Goal: Task Accomplishment & Management: Use online tool/utility

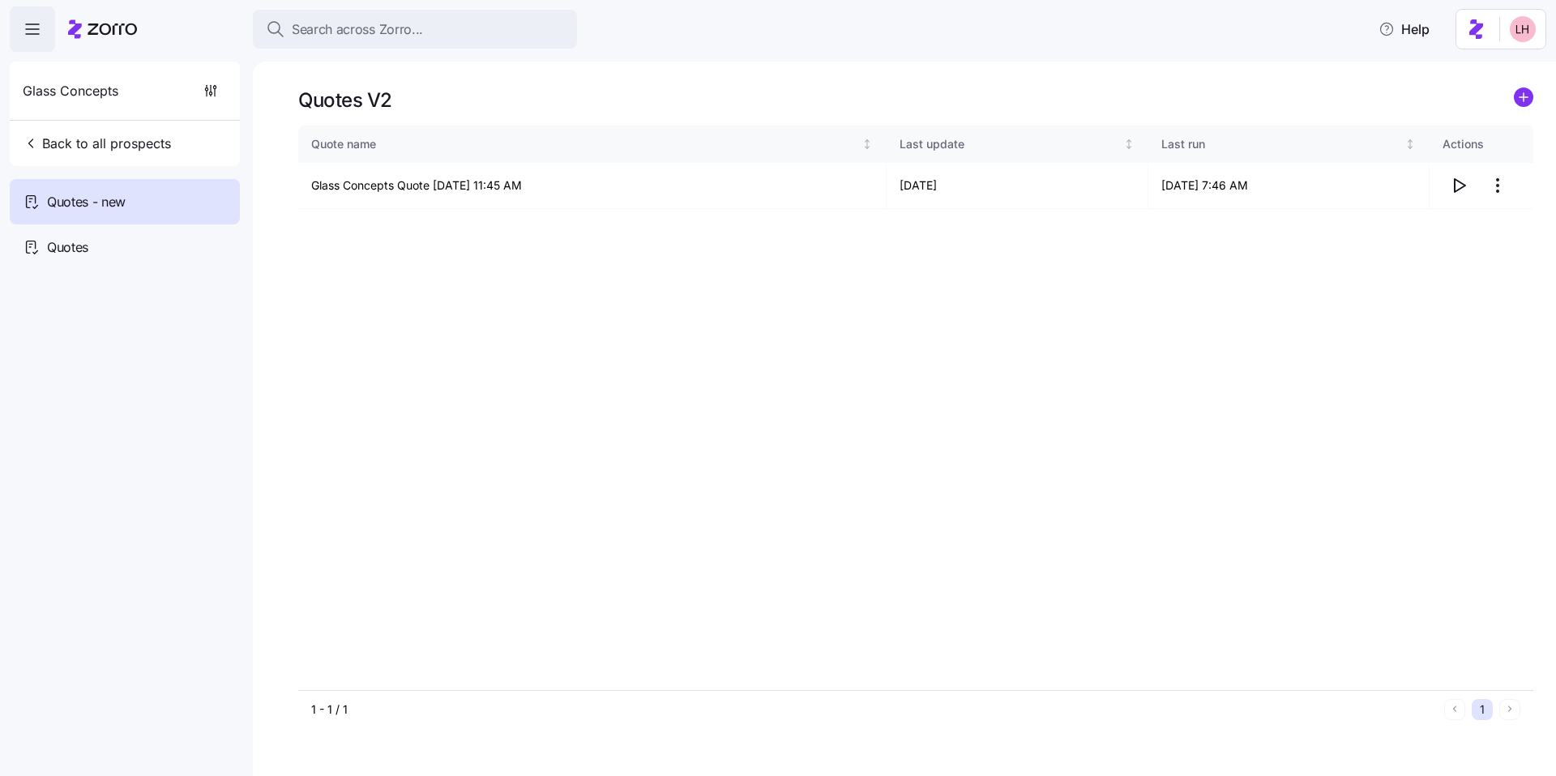
click at [432, 30] on div "Search across Zorro..." at bounding box center [415, 29] width 298 height 20
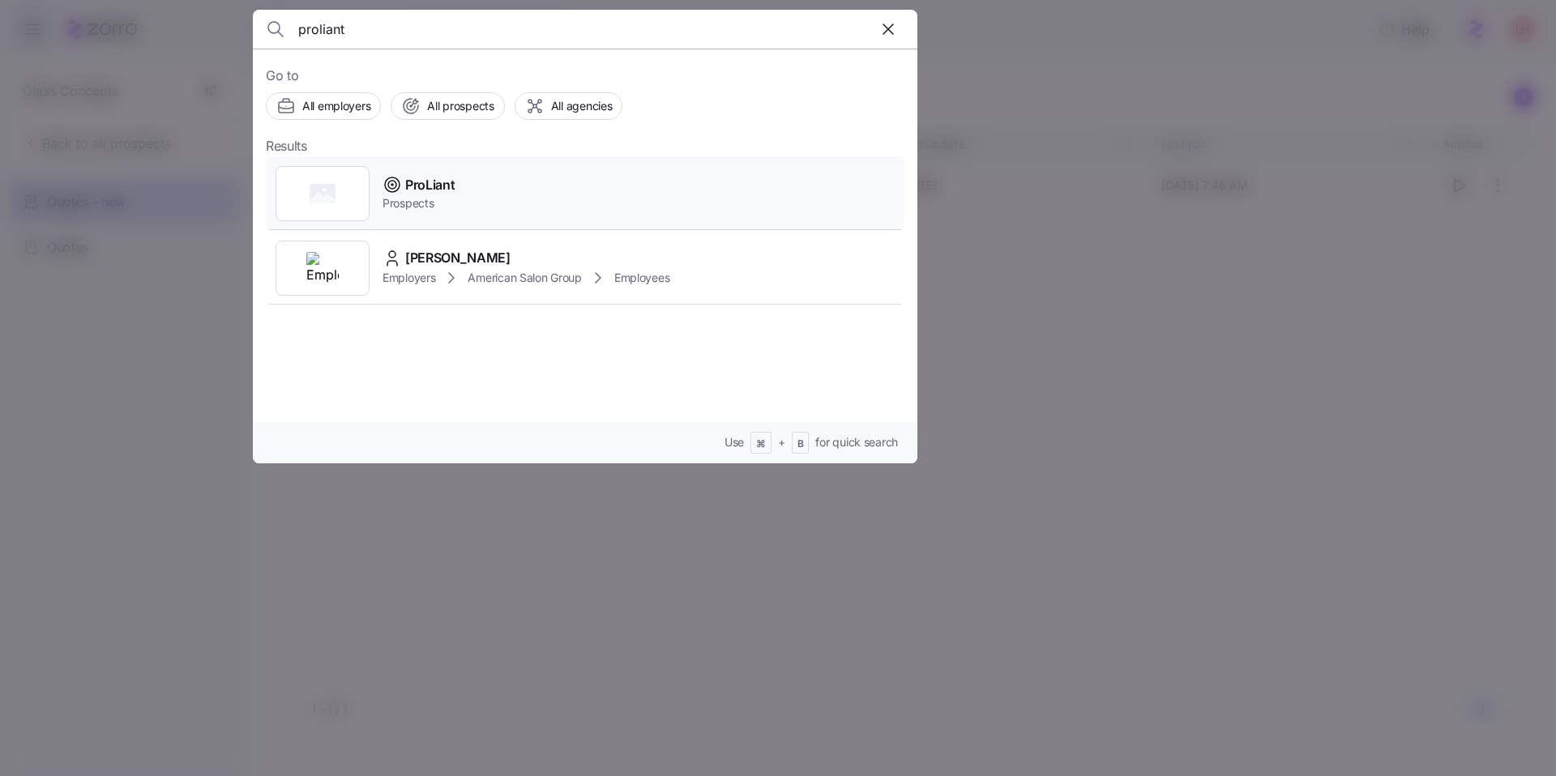
type input "proliant"
click at [511, 187] on div "ProLiant Prospects" at bounding box center [585, 193] width 639 height 75
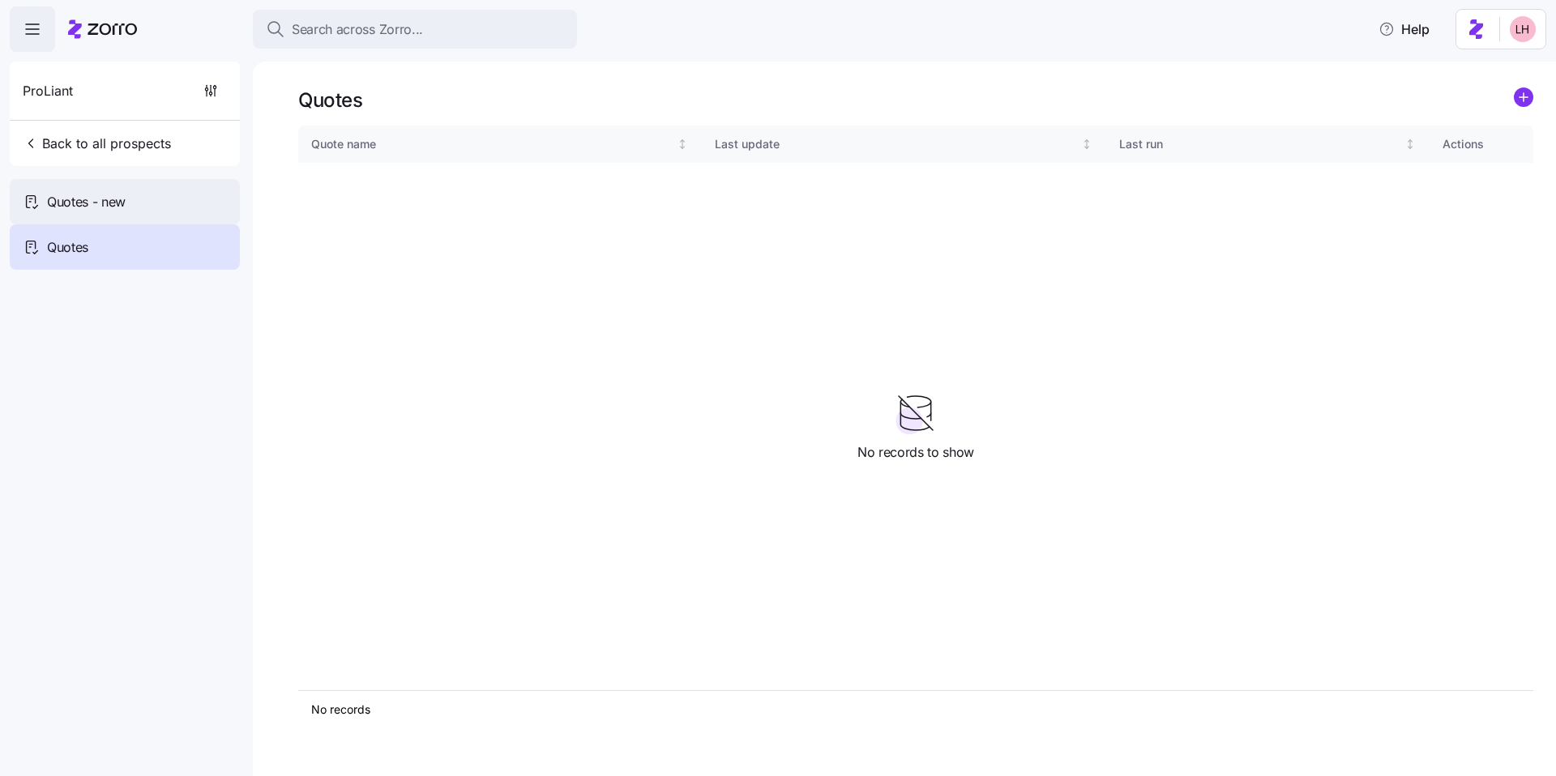
click at [51, 205] on span "Quotes - new" at bounding box center [86, 202] width 79 height 20
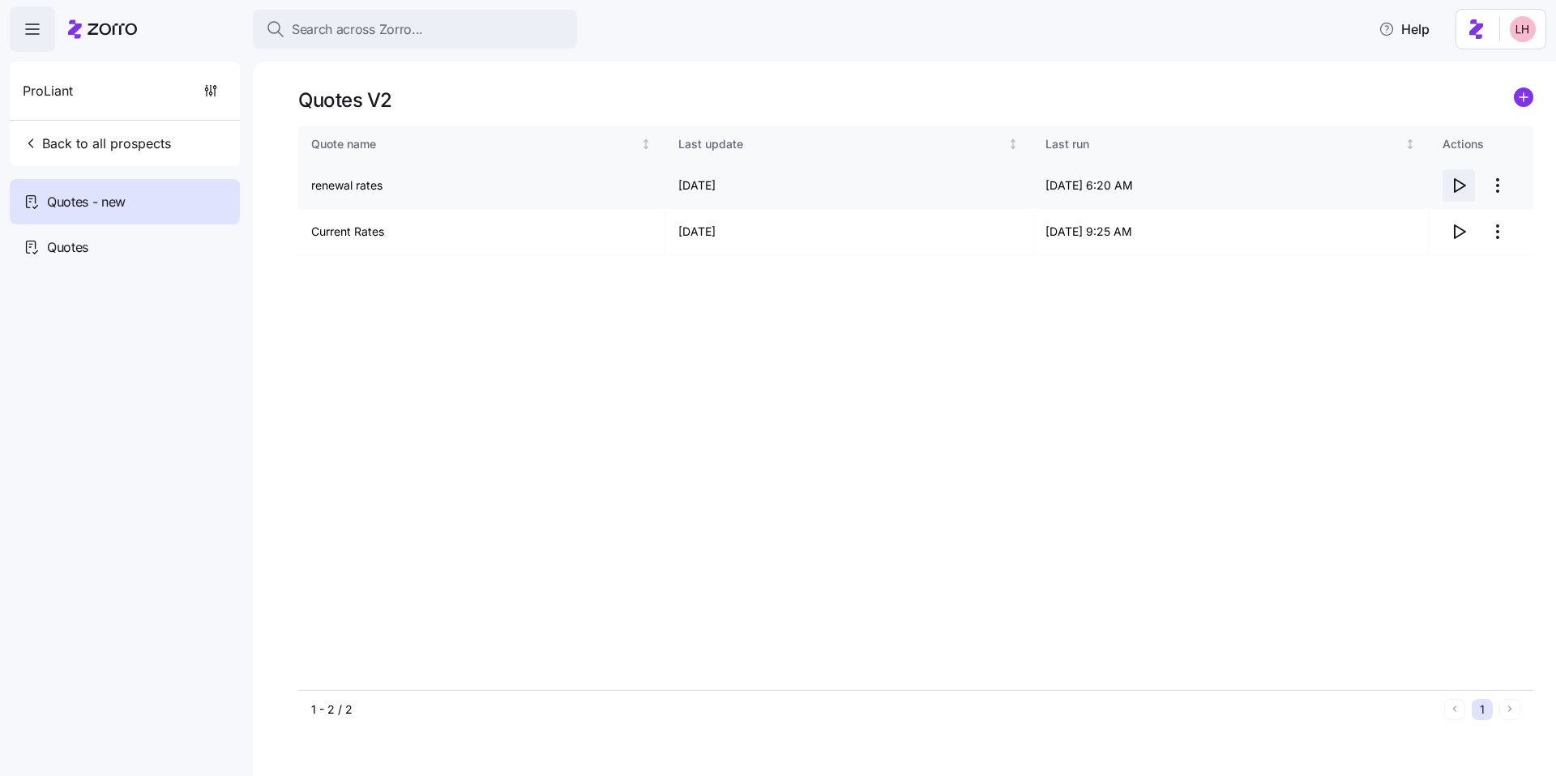
click at [1459, 190] on icon "button" at bounding box center [1458, 185] width 19 height 19
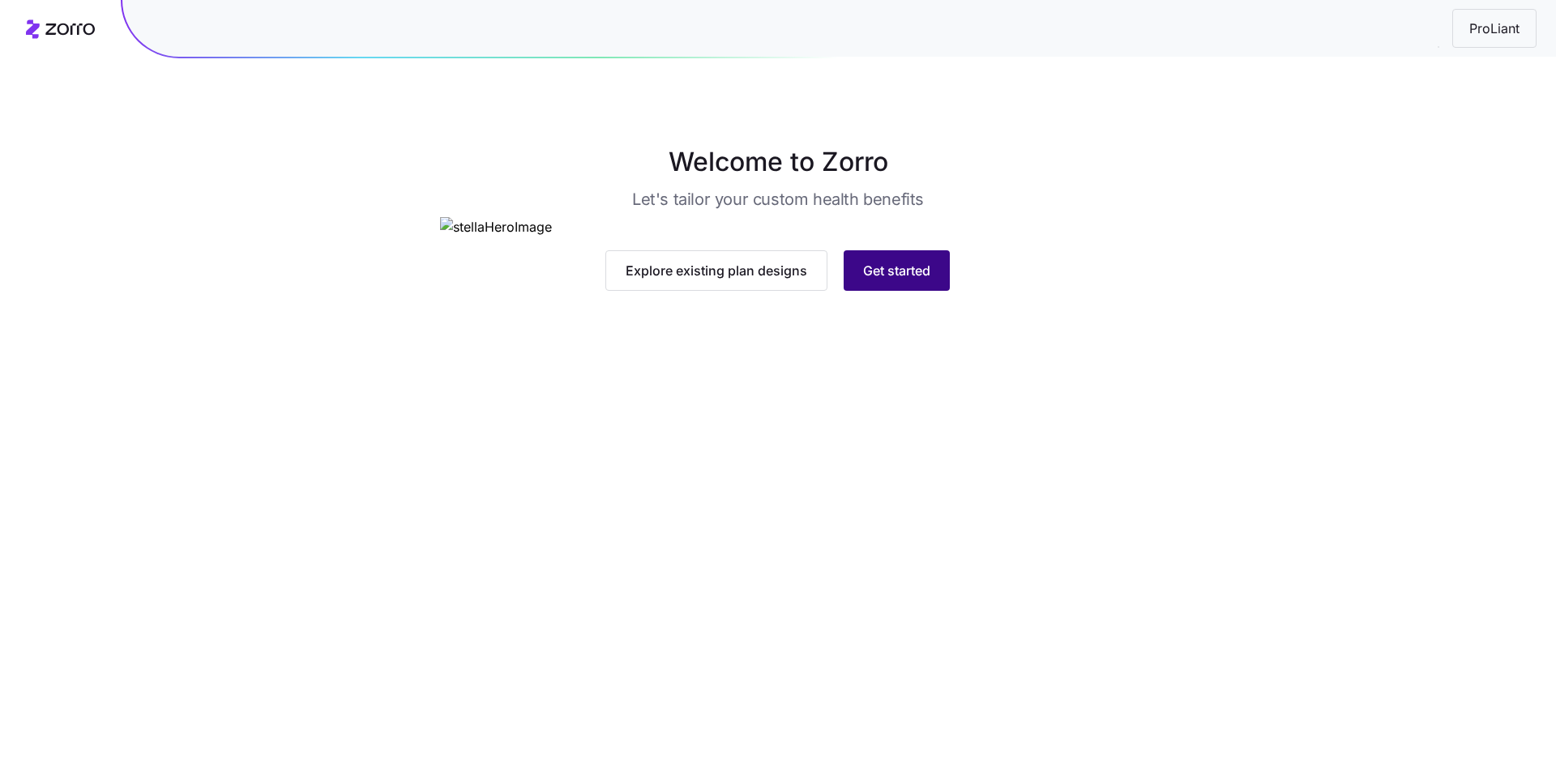
click at [903, 291] on button "Get started" at bounding box center [897, 270] width 106 height 41
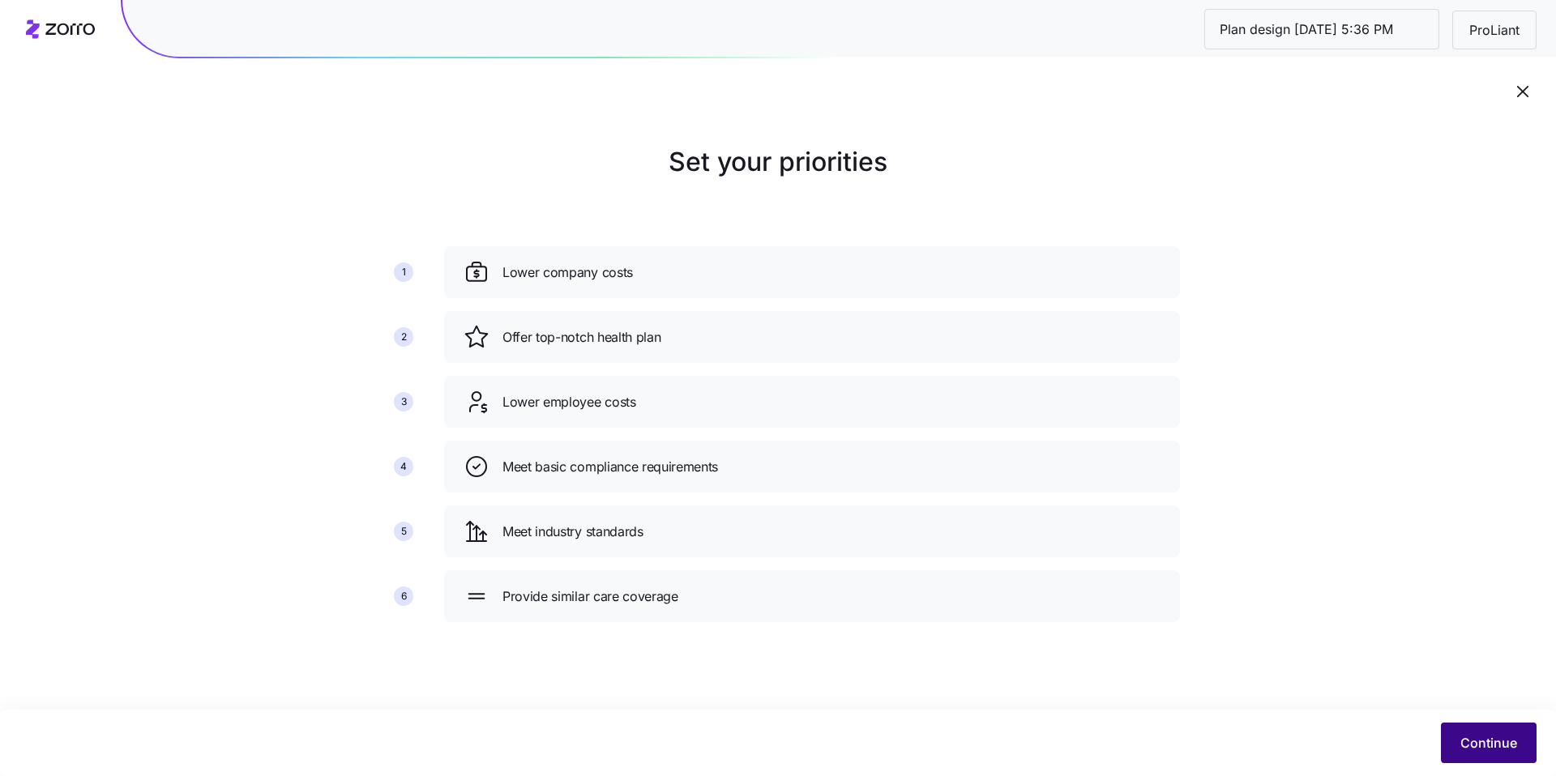
click at [1503, 751] on span "Continue" at bounding box center [1488, 742] width 57 height 19
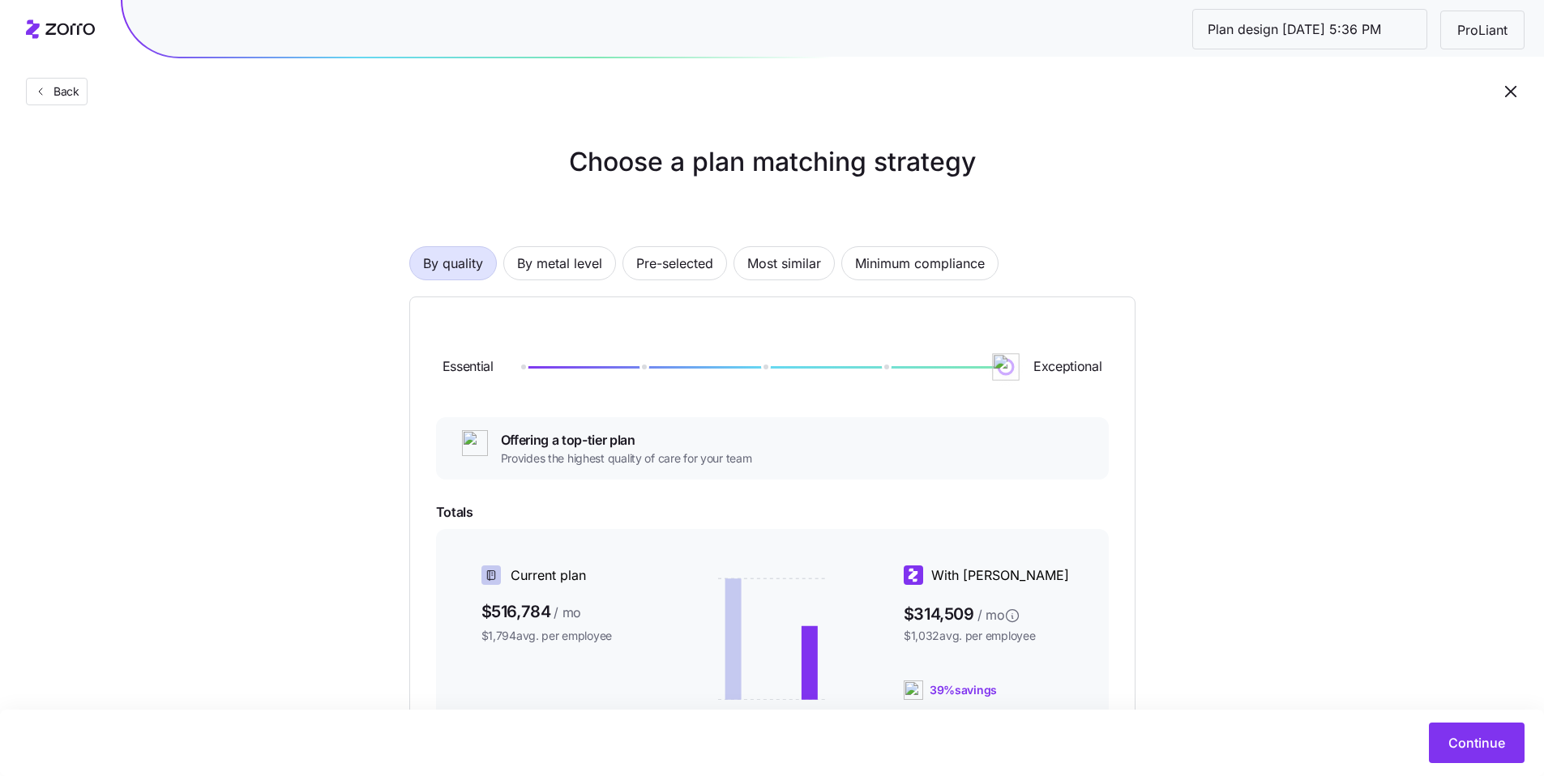
drag, startPoint x: 648, startPoint y: 367, endPoint x: 1094, endPoint y: 369, distance: 445.7
click at [1094, 369] on div "Essential Exceptional" at bounding box center [772, 367] width 673 height 88
click at [660, 268] on span "Pre-selected" at bounding box center [674, 263] width 77 height 32
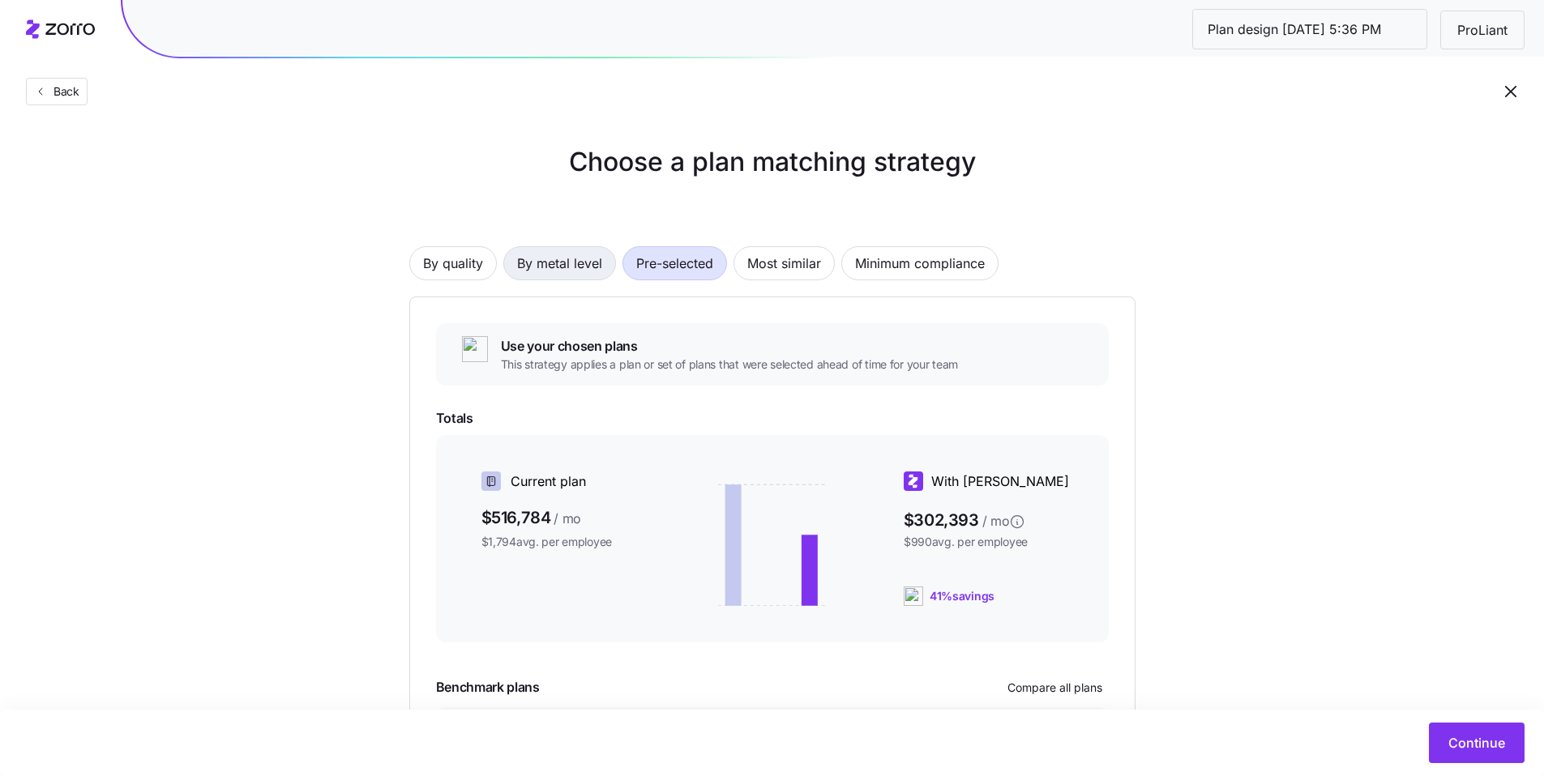
click at [562, 260] on span "By metal level" at bounding box center [559, 263] width 85 height 32
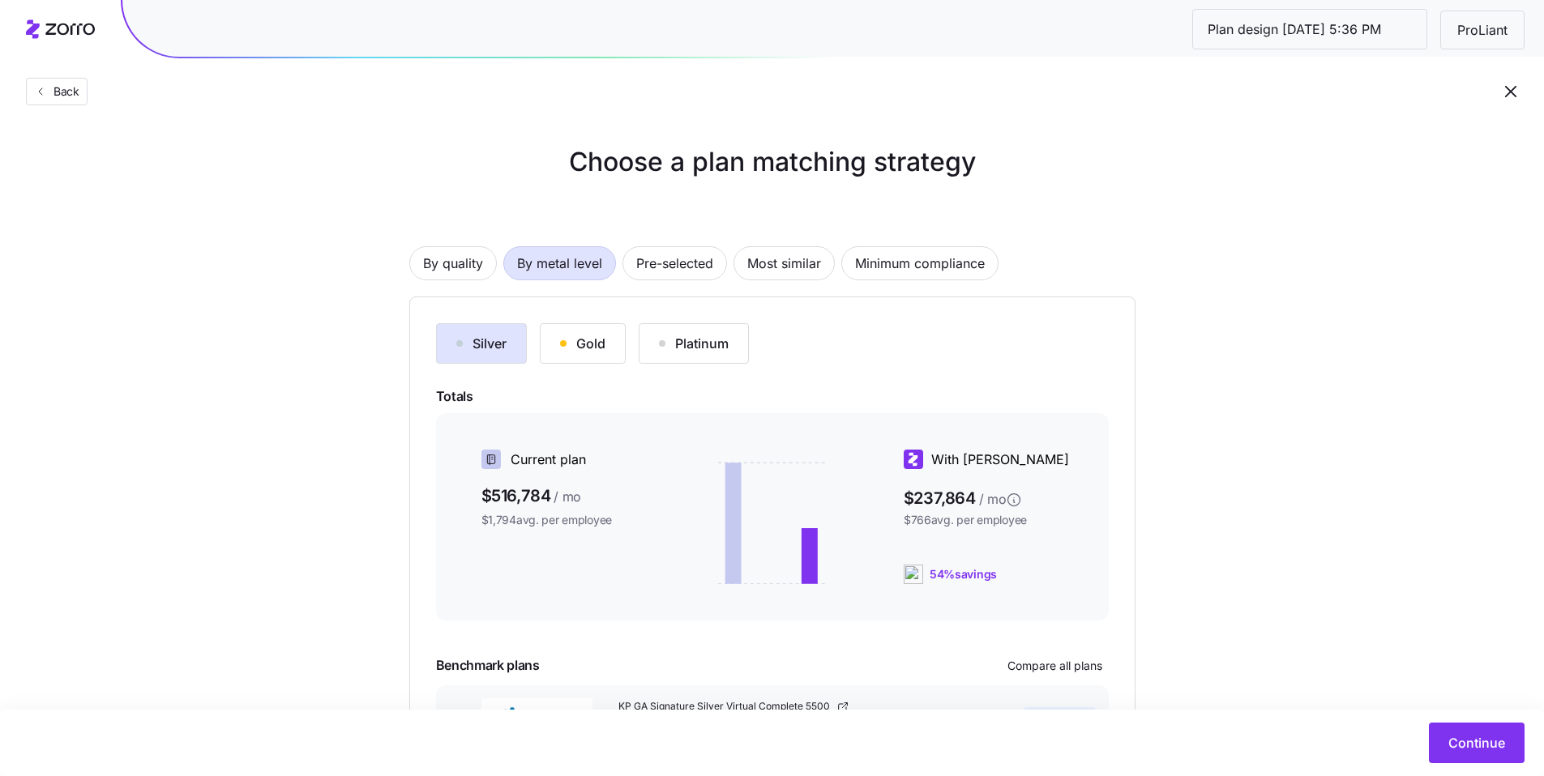
drag, startPoint x: 698, startPoint y: 343, endPoint x: 823, endPoint y: 372, distance: 128.9
click at [697, 343] on div "Platinum" at bounding box center [694, 343] width 70 height 19
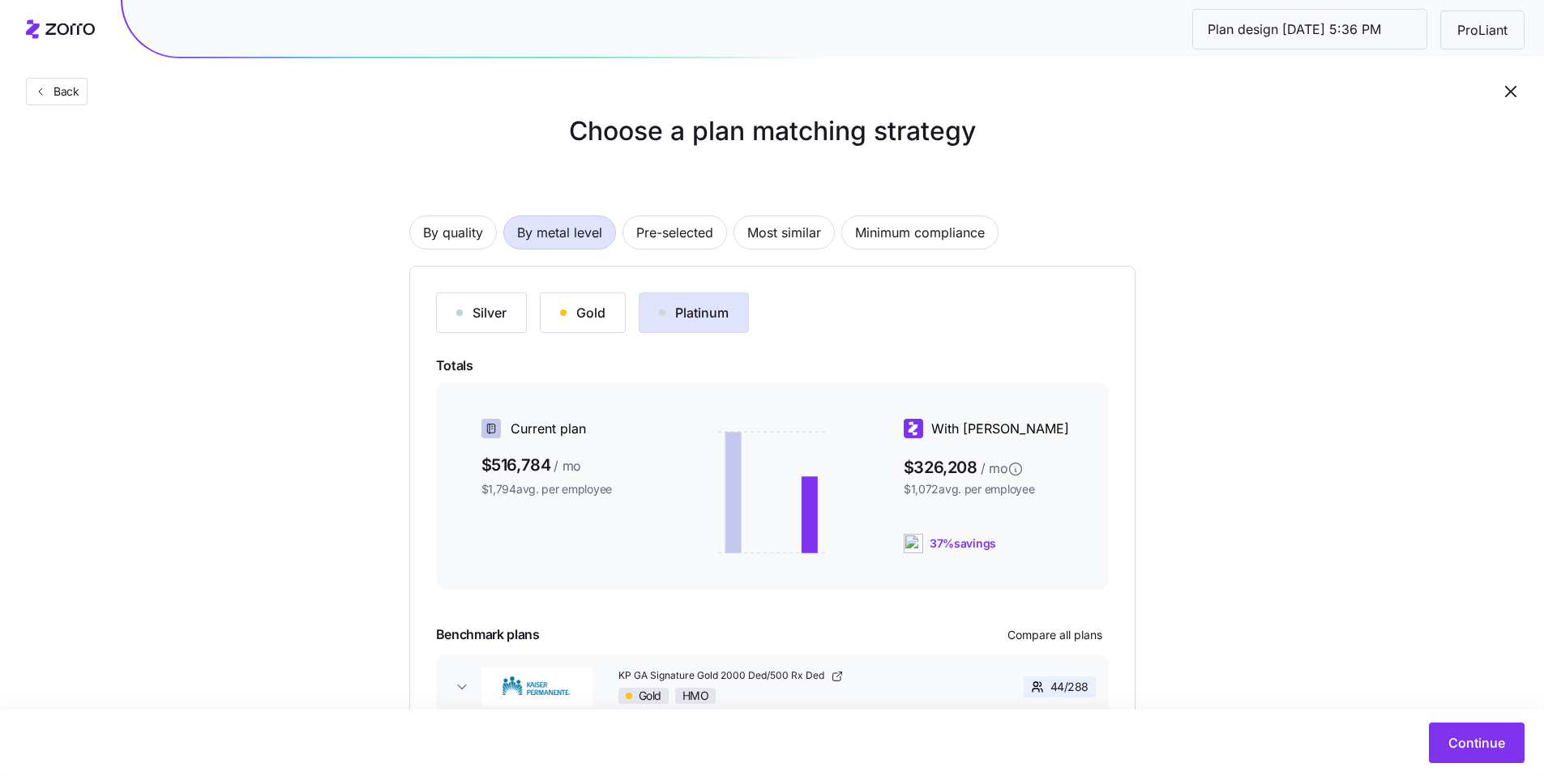
scroll to position [30, 0]
click at [783, 238] on span "Most similar" at bounding box center [784, 233] width 74 height 32
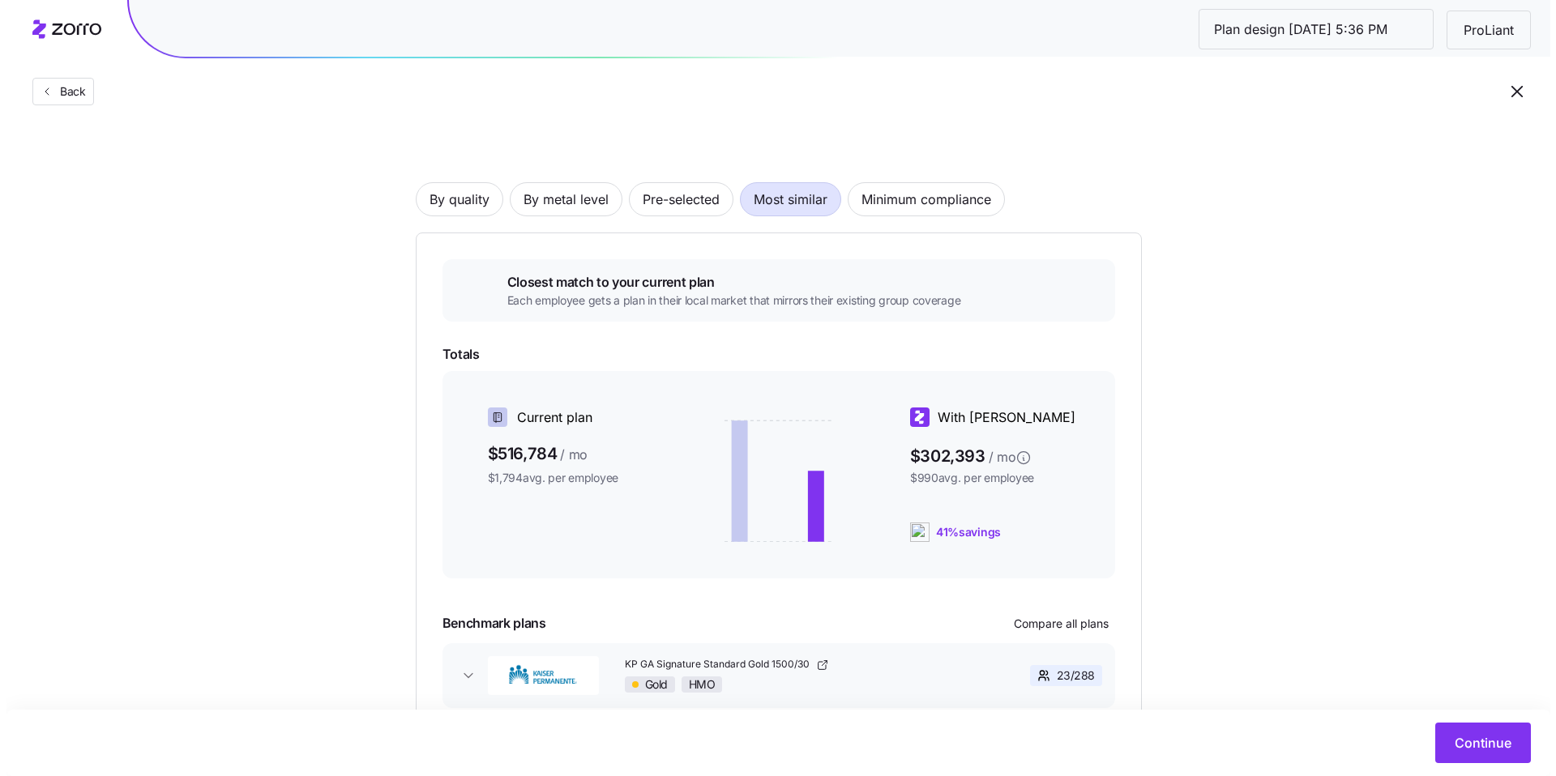
scroll to position [135, 0]
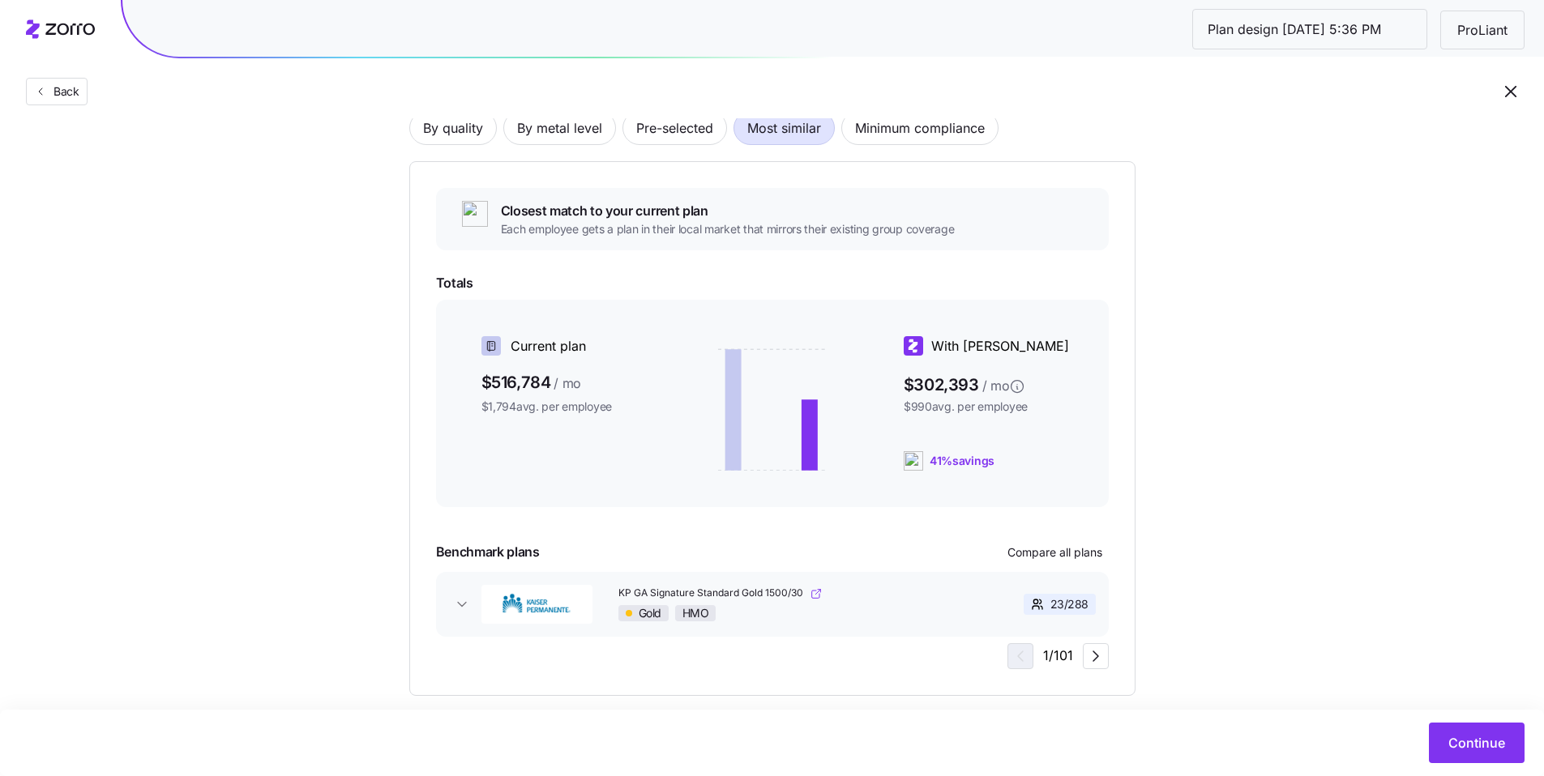
click at [869, 597] on link "KP GA Signature Standard Gold 1500/30" at bounding box center [793, 594] width 350 height 14
click at [1050, 562] on button "Compare all plans" at bounding box center [1055, 553] width 108 height 26
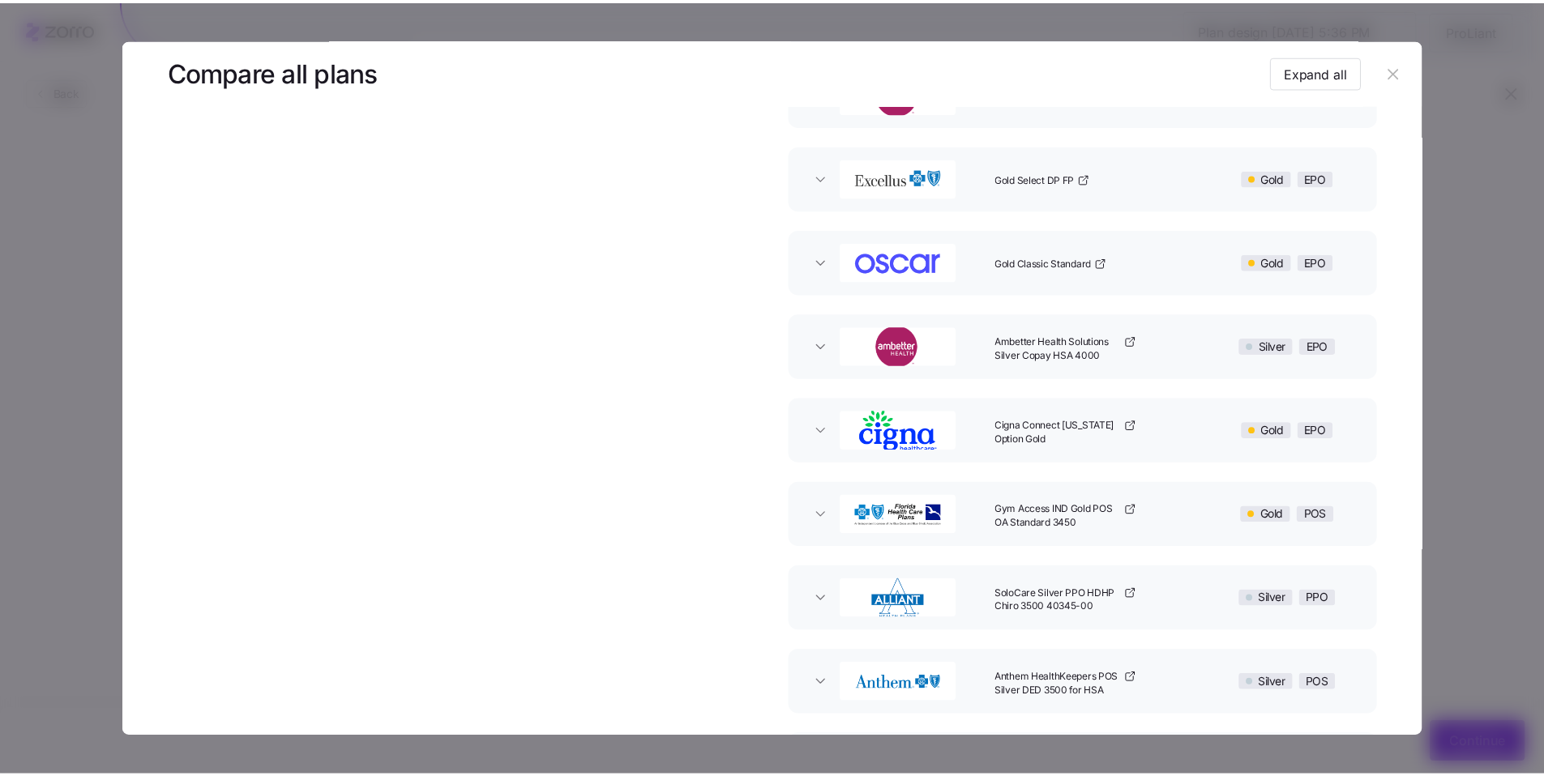
scroll to position [0, 0]
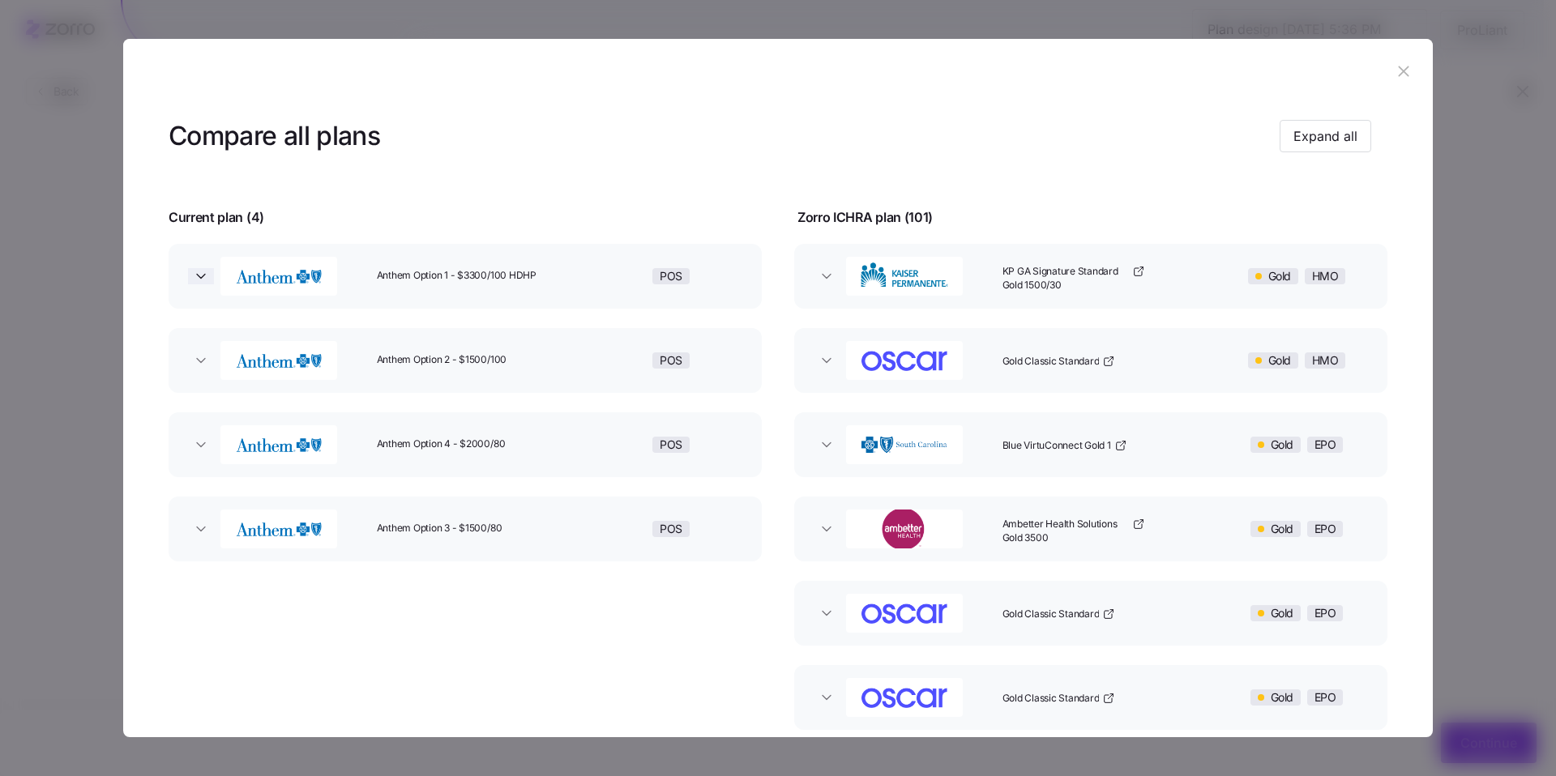
click at [197, 274] on icon "button" at bounding box center [201, 276] width 8 height 4
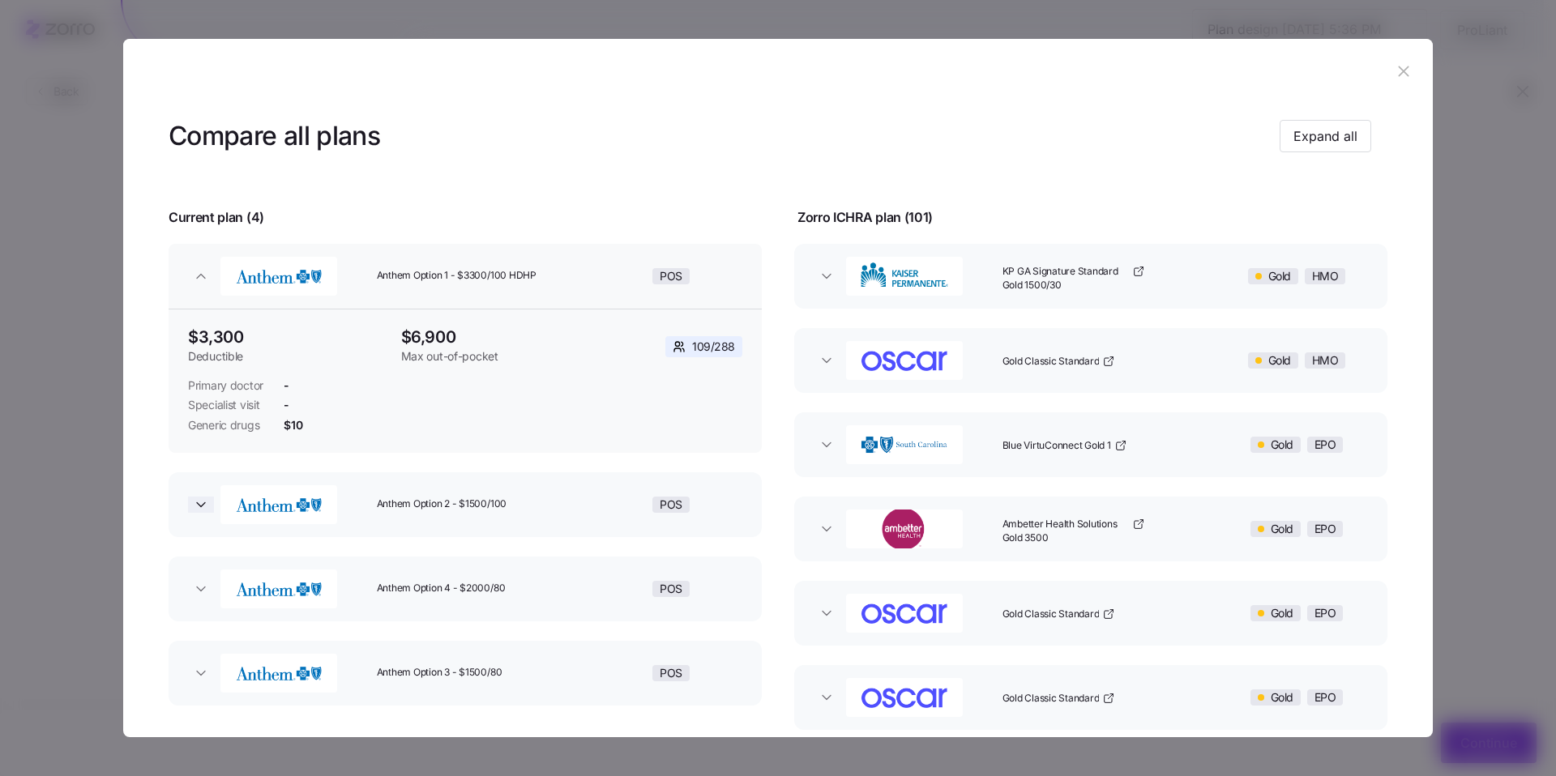
click at [203, 503] on icon "button" at bounding box center [201, 504] width 8 height 4
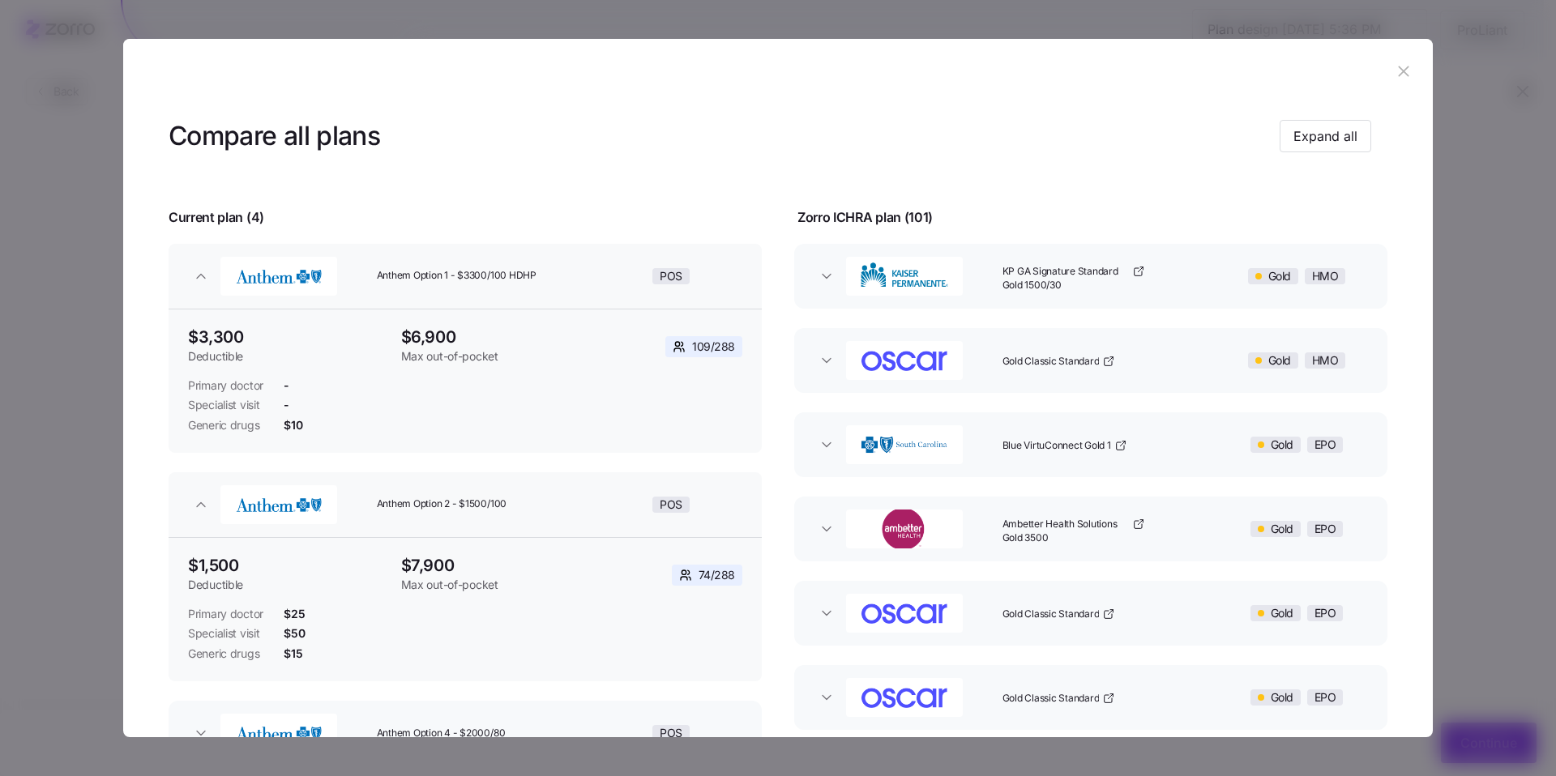
click at [1395, 70] on icon "button" at bounding box center [1404, 71] width 18 height 18
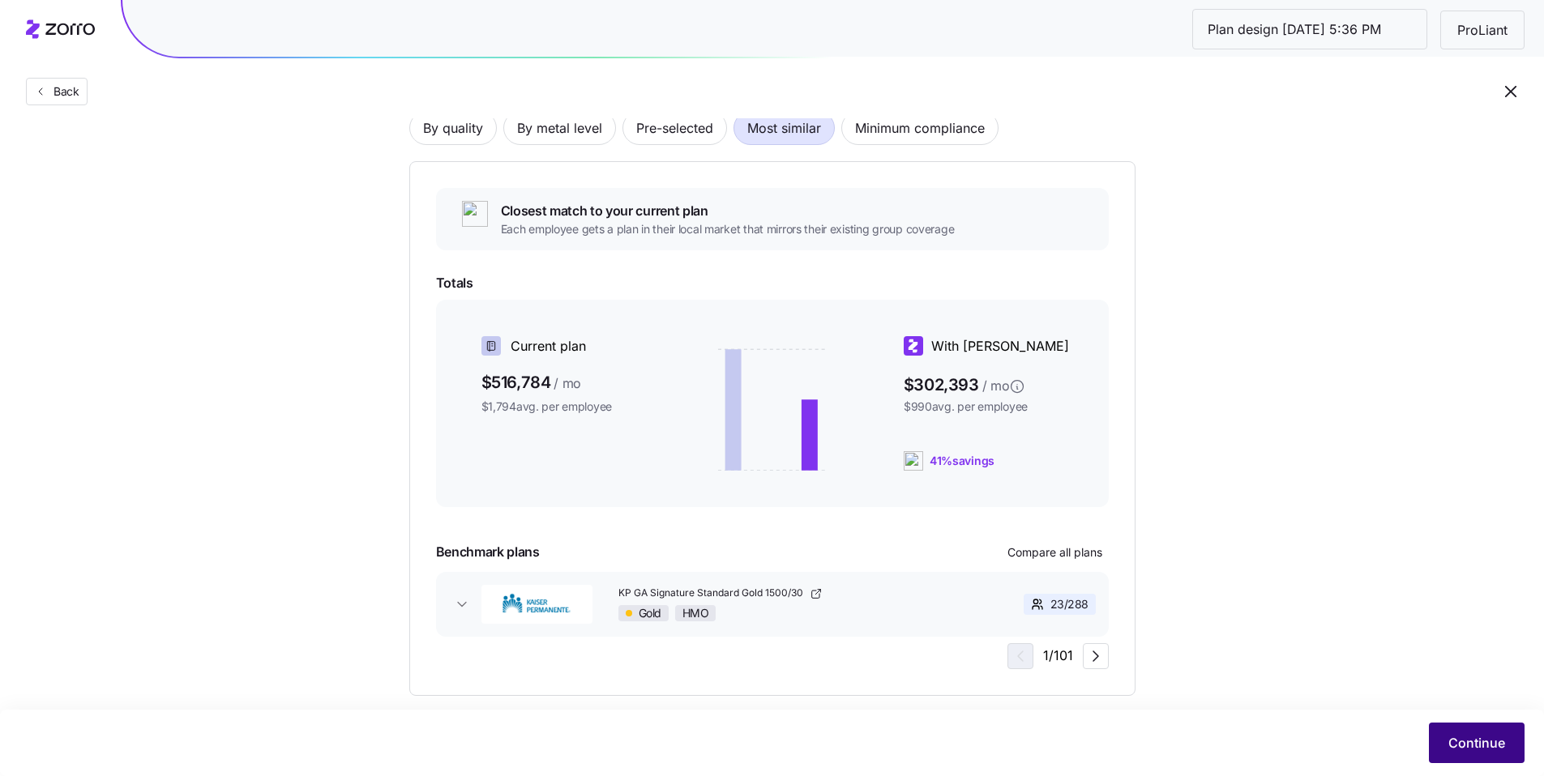
click at [1468, 738] on span "Continue" at bounding box center [1476, 742] width 57 height 19
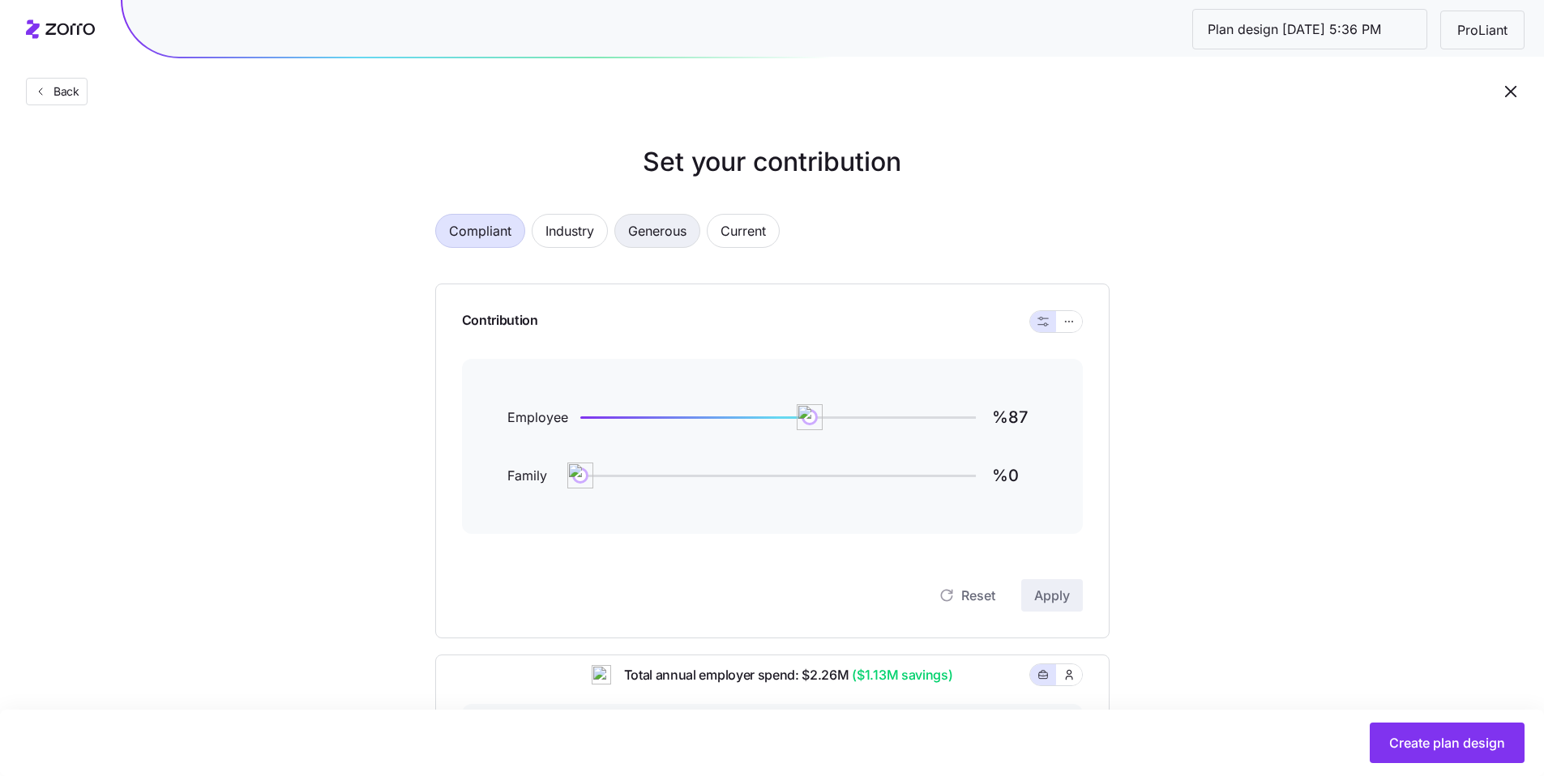
click at [663, 235] on span "Generous" at bounding box center [657, 231] width 58 height 32
click at [472, 235] on span "Compliant" at bounding box center [480, 231] width 62 height 32
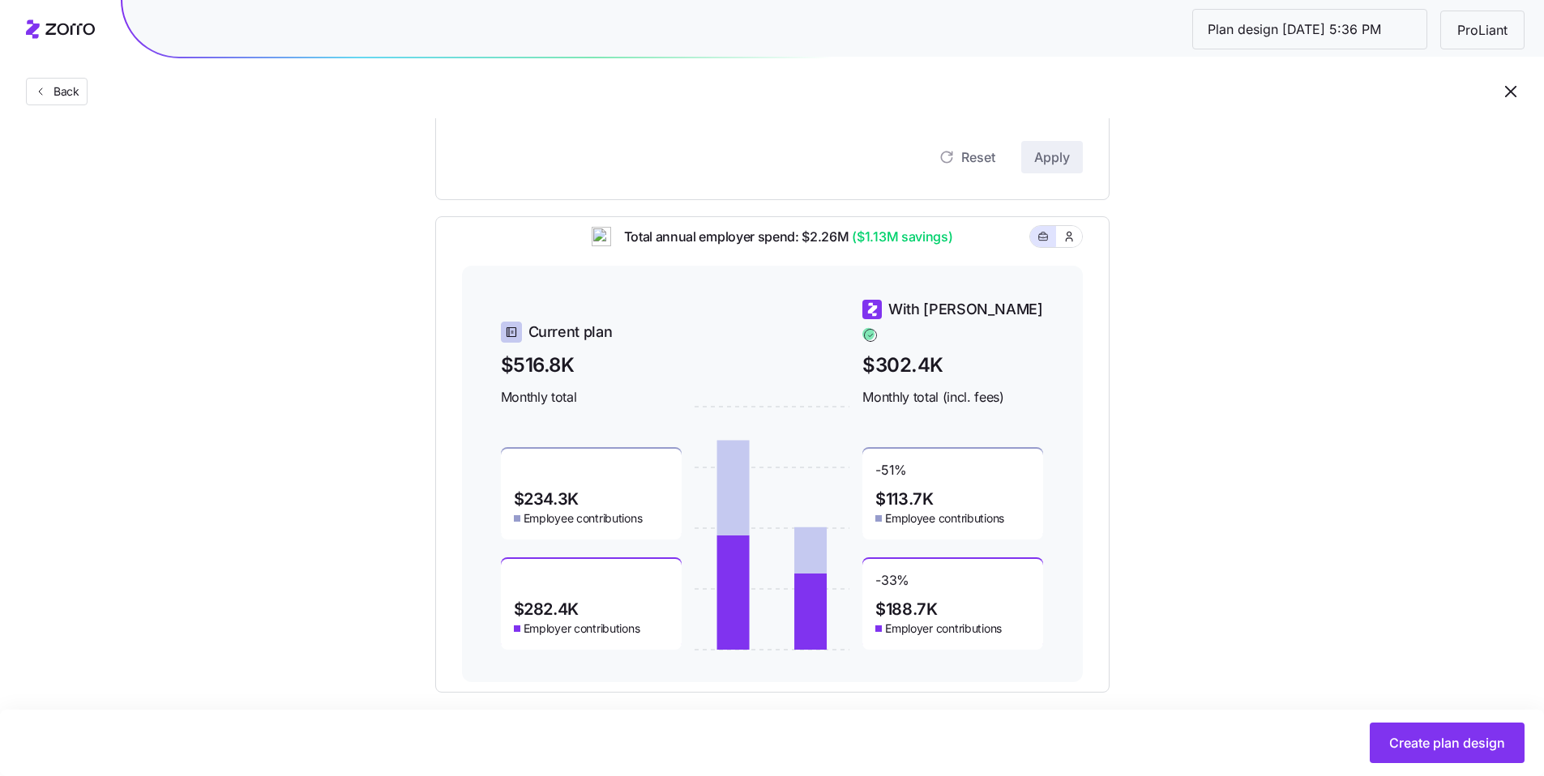
scroll to position [459, 0]
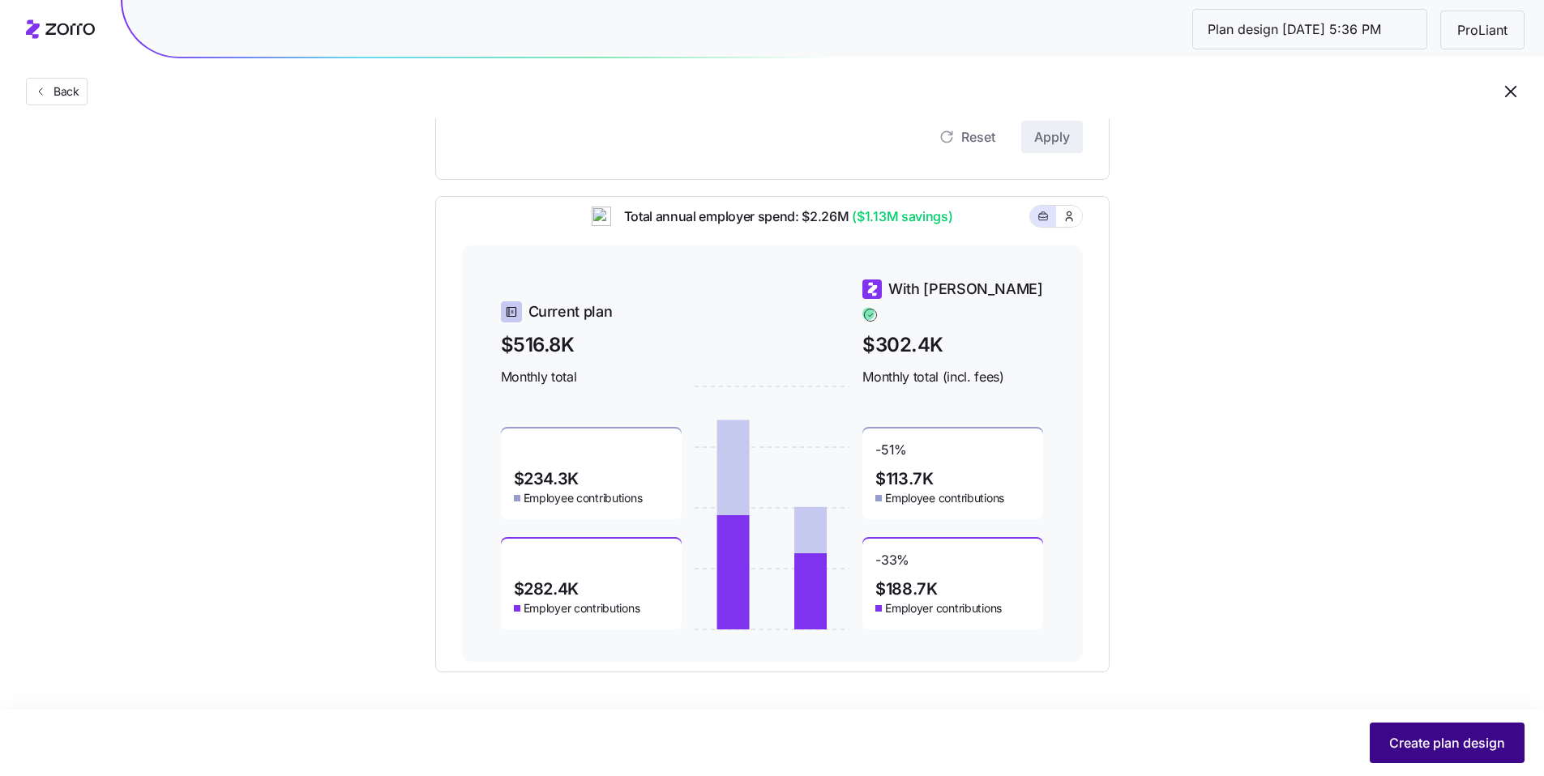
click at [1445, 737] on span "Create plan design" at bounding box center [1447, 742] width 116 height 19
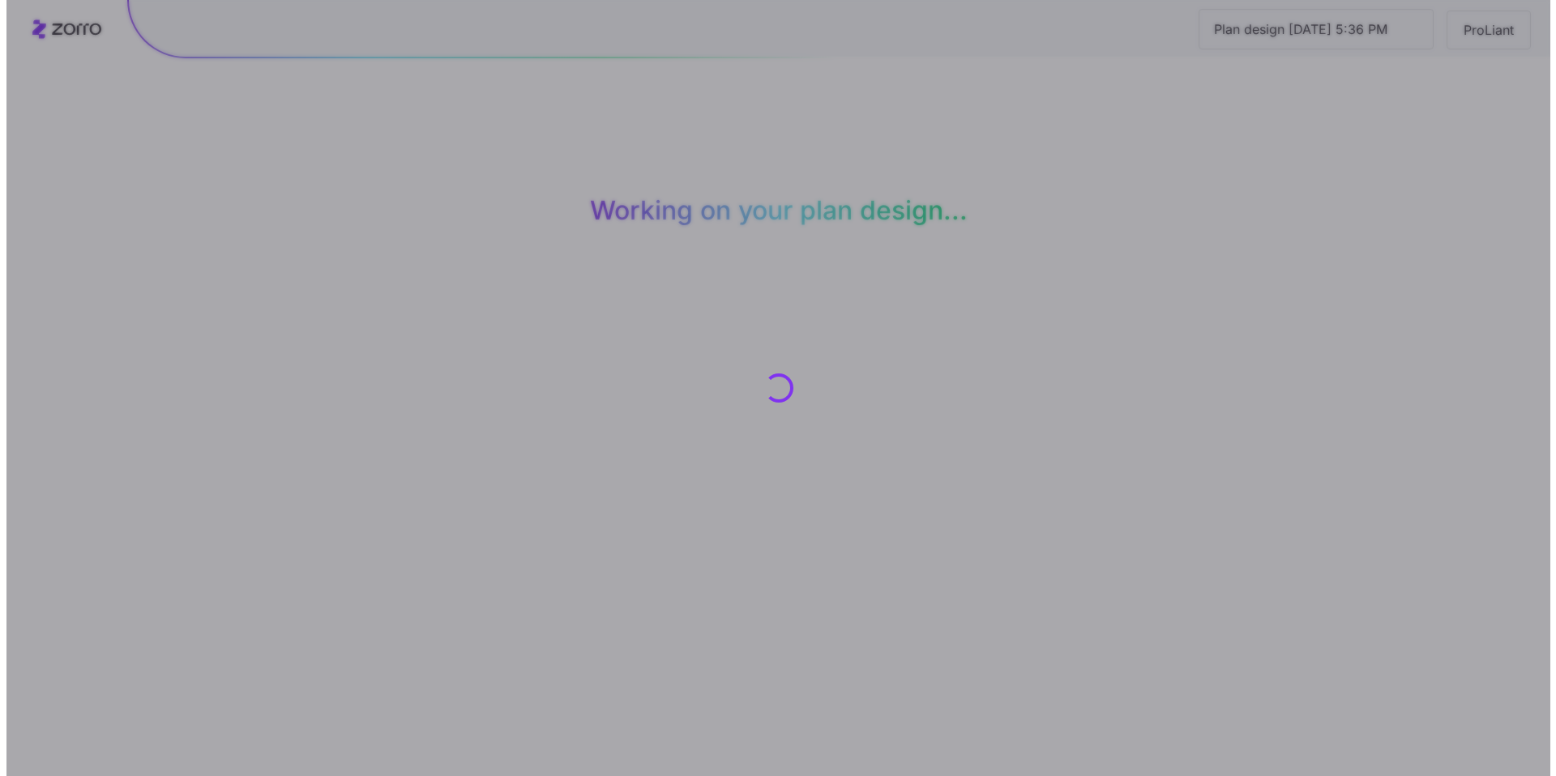
scroll to position [0, 0]
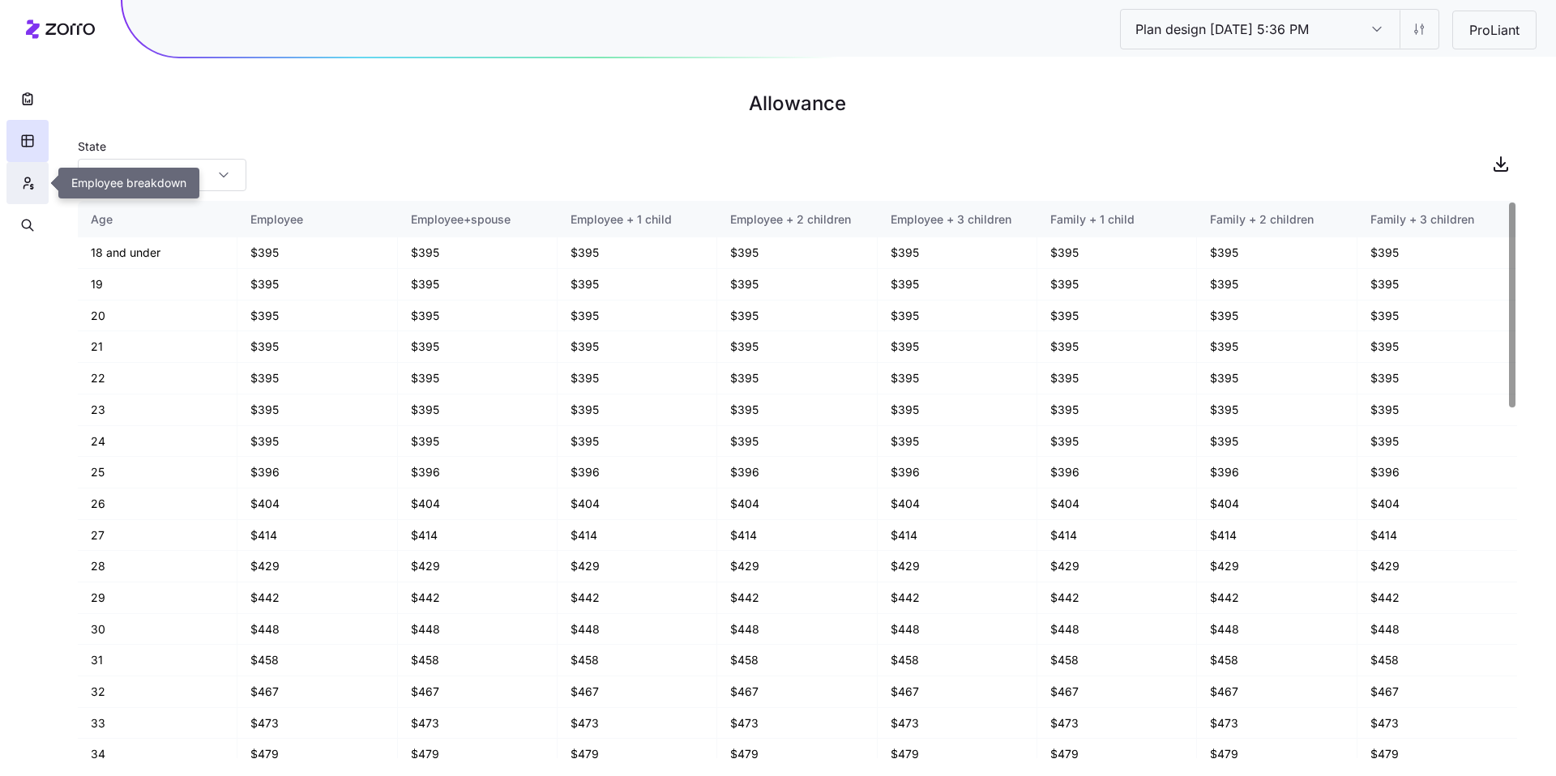
click at [36, 186] on button "button" at bounding box center [27, 183] width 42 height 42
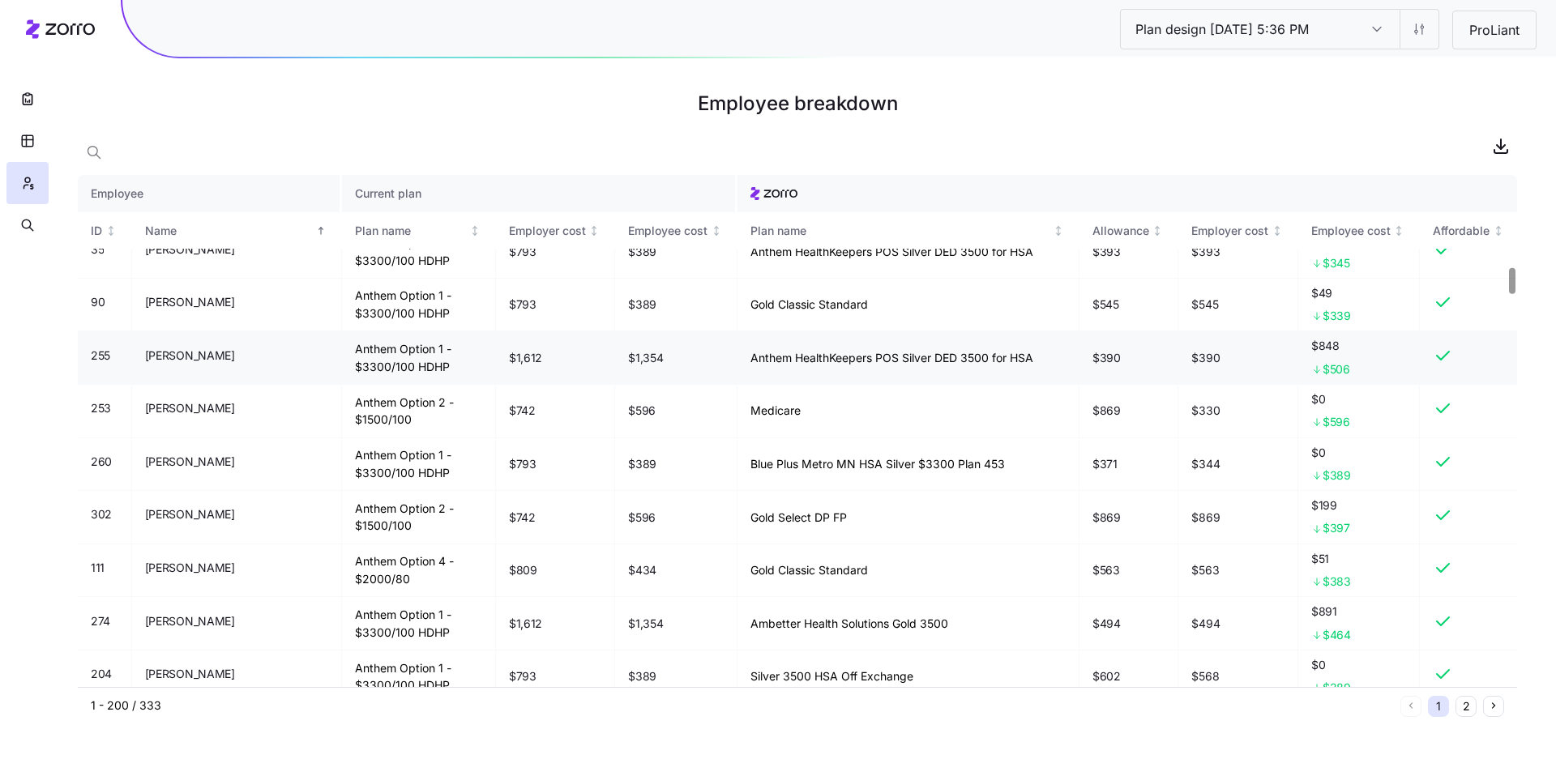
scroll to position [1877, 0]
